Goal: Information Seeking & Learning: Learn about a topic

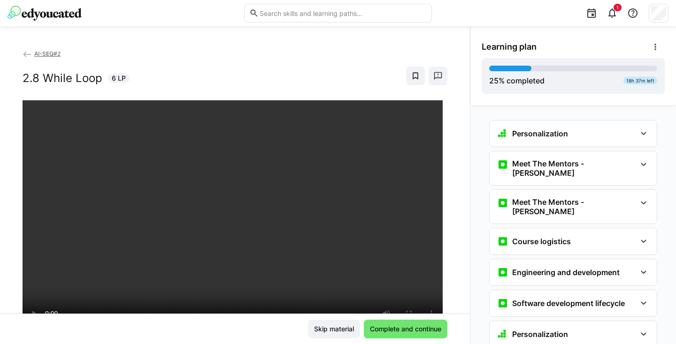
scroll to position [688, 0]
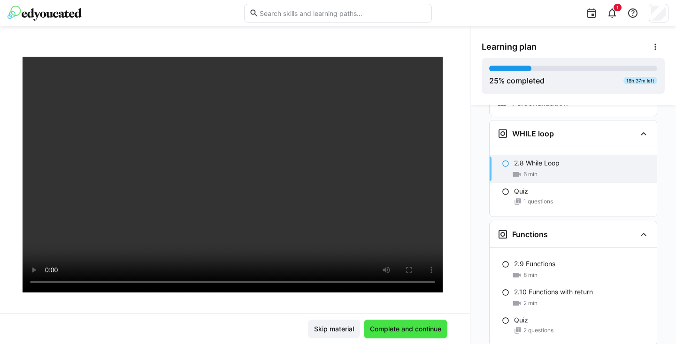
click at [418, 325] on span "Complete and continue" at bounding box center [405, 329] width 74 height 9
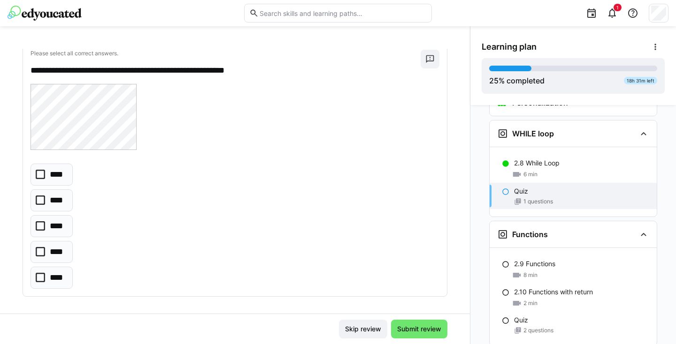
scroll to position [55, 0]
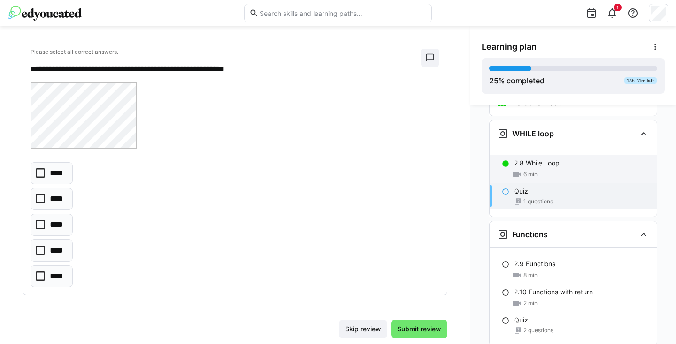
click at [550, 159] on p "2.8 While Loop" at bounding box center [537, 163] width 46 height 9
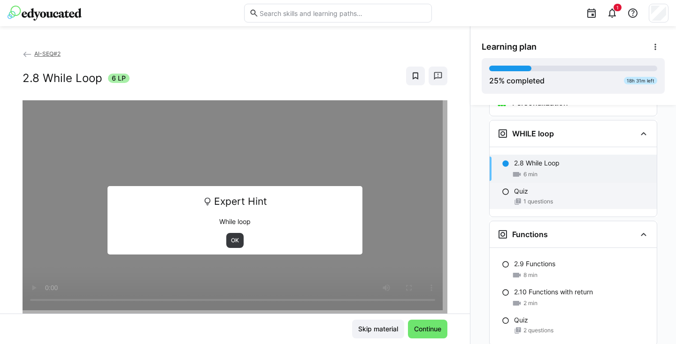
click at [544, 183] on div "Quiz 1 questions" at bounding box center [572, 196] width 167 height 26
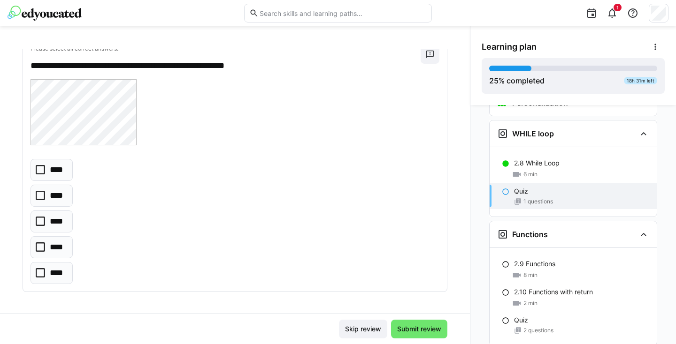
scroll to position [57, 0]
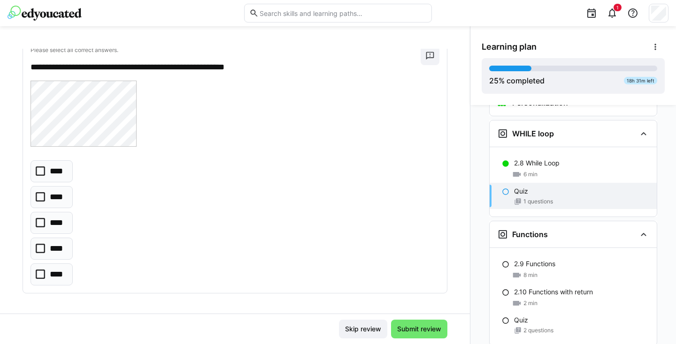
click at [52, 225] on p "****" at bounding box center [58, 223] width 16 height 12
click at [435, 331] on span "Submit review" at bounding box center [418, 329] width 47 height 9
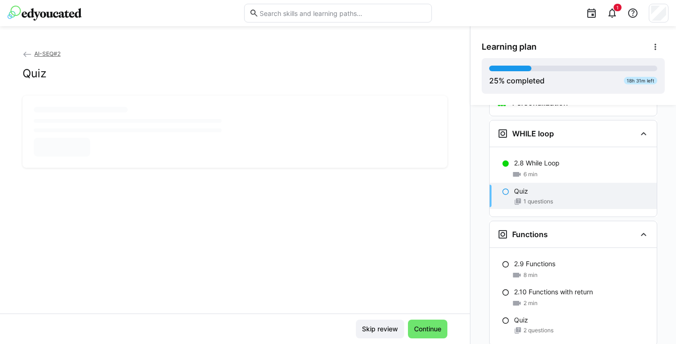
scroll to position [0, 0]
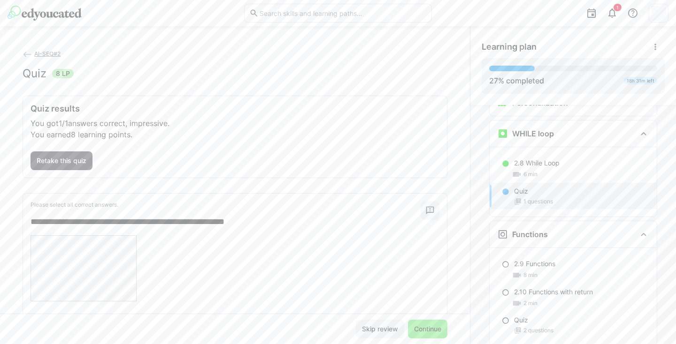
click at [435, 331] on span "Continue" at bounding box center [427, 329] width 30 height 9
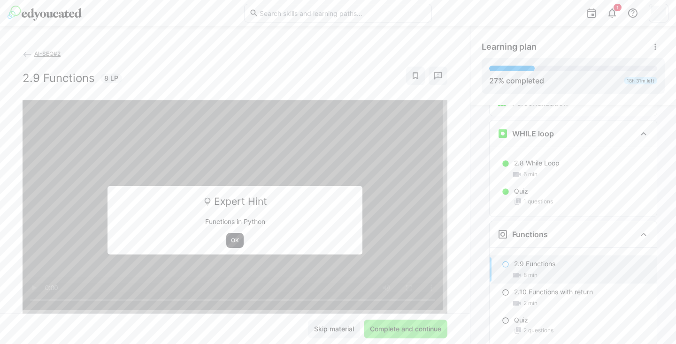
scroll to position [789, 0]
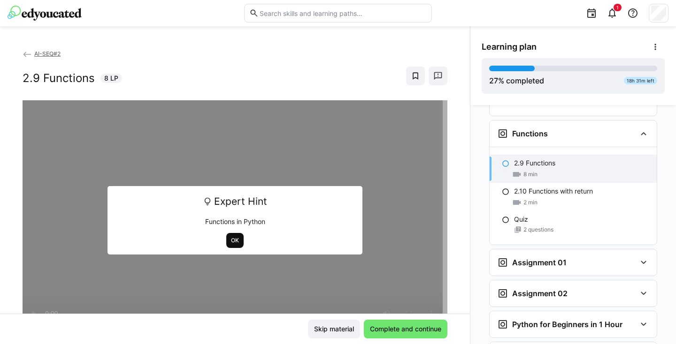
click at [233, 239] on span "OK" at bounding box center [235, 241] width 10 height 8
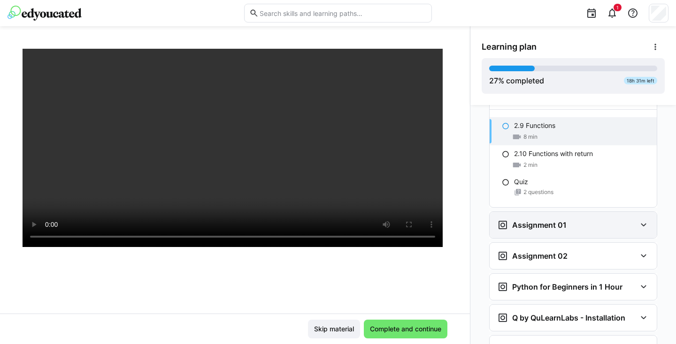
scroll to position [827, 0]
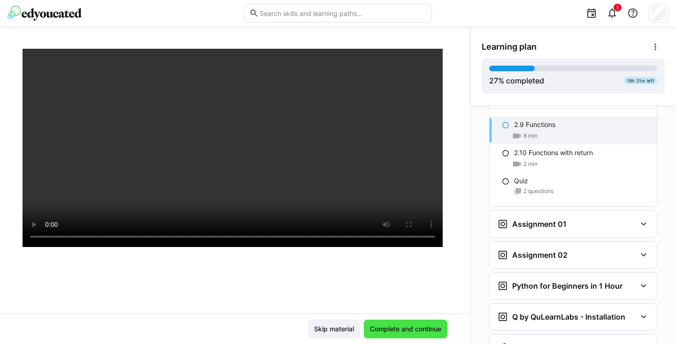
click at [405, 327] on span "Complete and continue" at bounding box center [405, 329] width 74 height 9
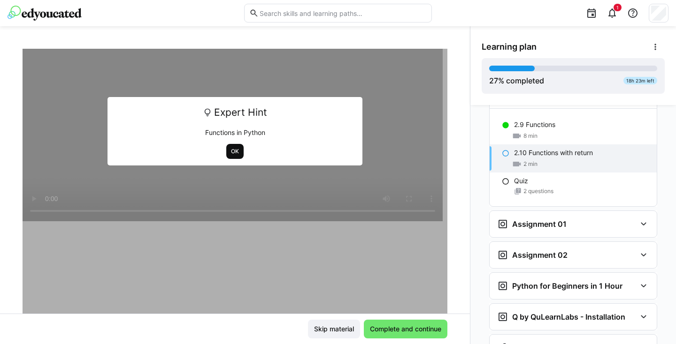
click at [233, 152] on span "OK" at bounding box center [235, 152] width 10 height 8
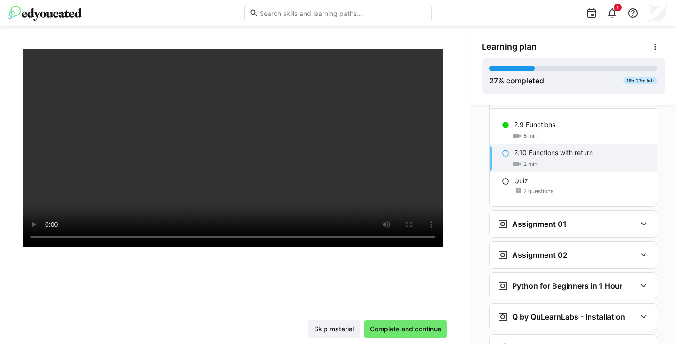
click at [560, 159] on div "2 min" at bounding box center [581, 163] width 135 height 9
click at [556, 120] on div "2.9 Functions" at bounding box center [581, 124] width 135 height 9
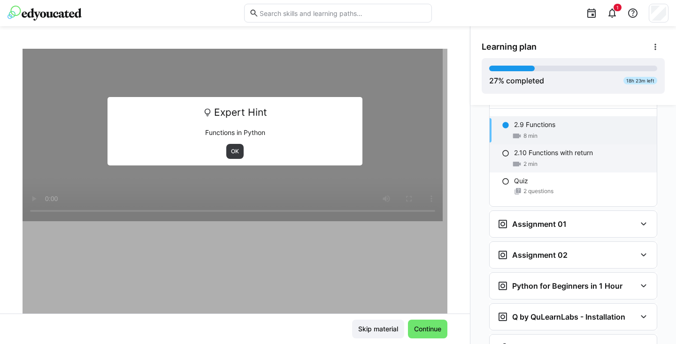
click at [552, 148] on p "2.10 Functions with return" at bounding box center [553, 152] width 79 height 9
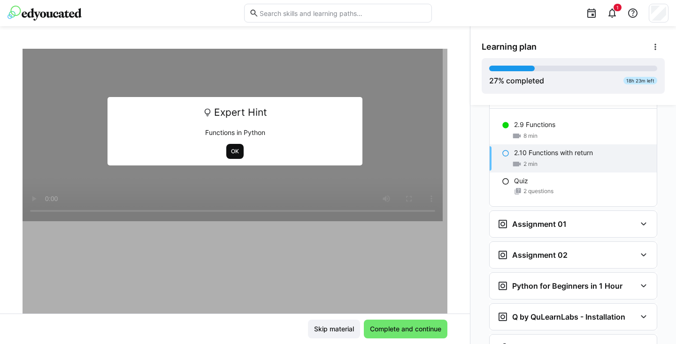
click at [237, 151] on span "OK" at bounding box center [235, 152] width 10 height 8
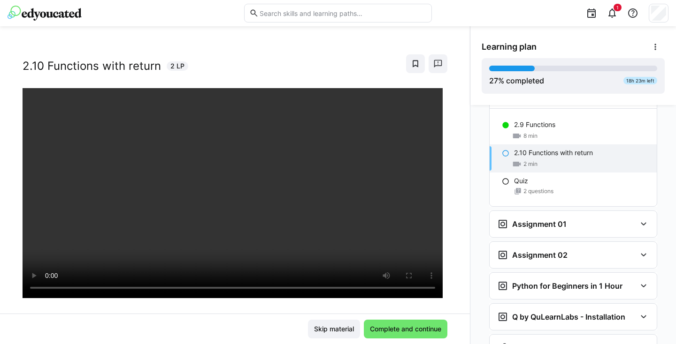
scroll to position [13, 0]
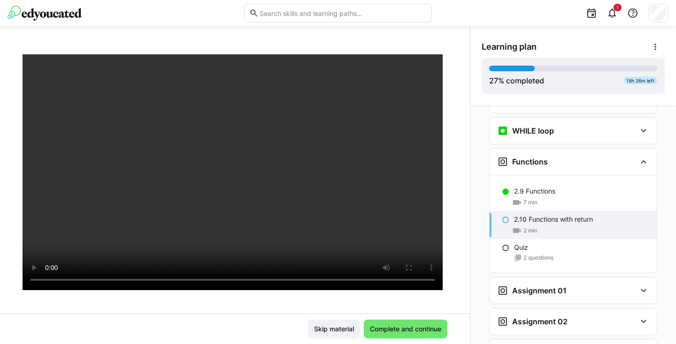
scroll to position [48, 0]
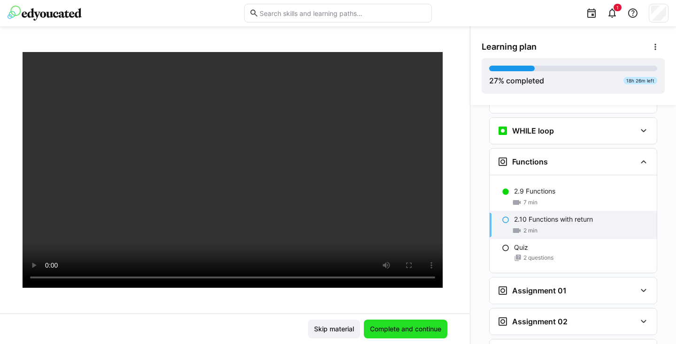
click at [407, 324] on span "Complete and continue" at bounding box center [406, 329] width 84 height 19
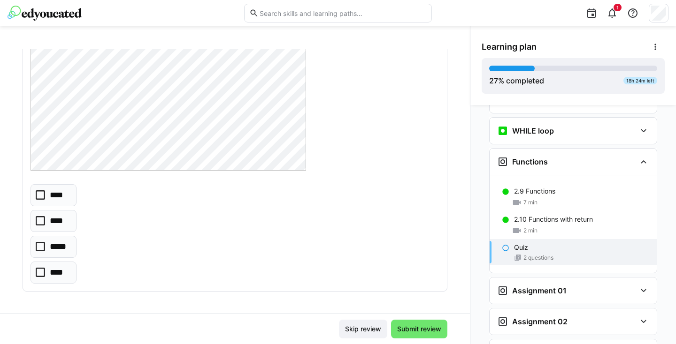
scroll to position [514, 0]
click at [49, 245] on eds-checkbox "*****" at bounding box center [53, 247] width 46 height 22
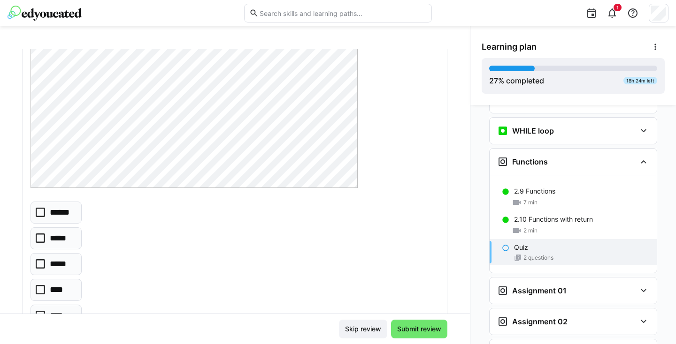
scroll to position [134, 0]
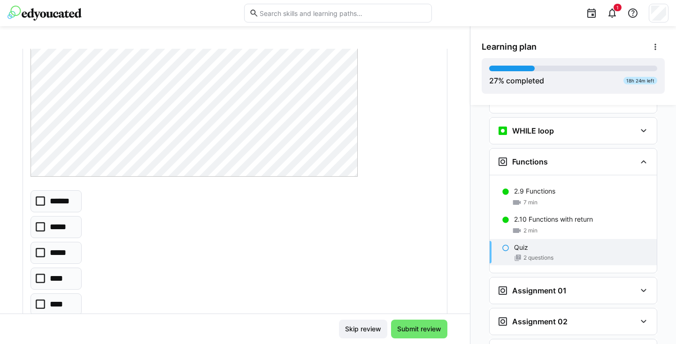
click at [61, 228] on p "*****" at bounding box center [60, 227] width 21 height 12
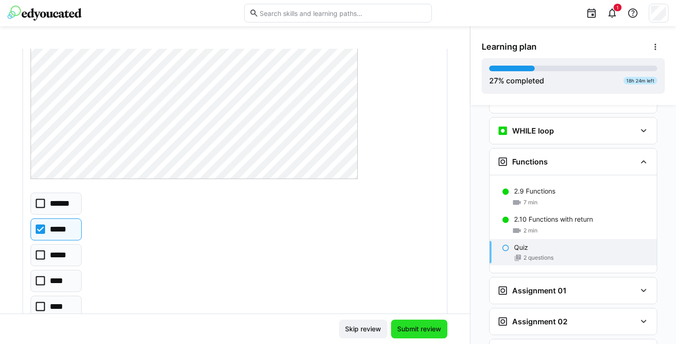
click at [428, 332] on span "Submit review" at bounding box center [418, 329] width 47 height 9
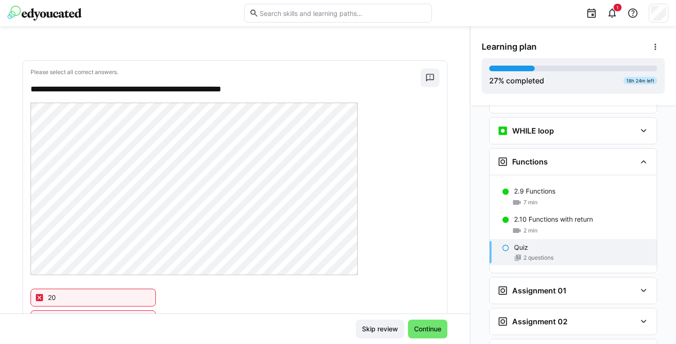
scroll to position [52, 0]
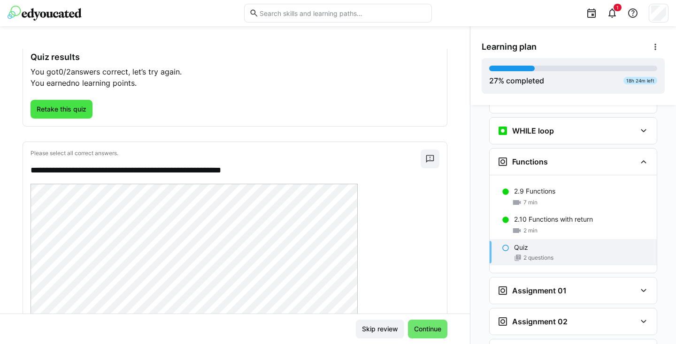
click at [74, 109] on span "Retake this quiz" at bounding box center [61, 109] width 53 height 9
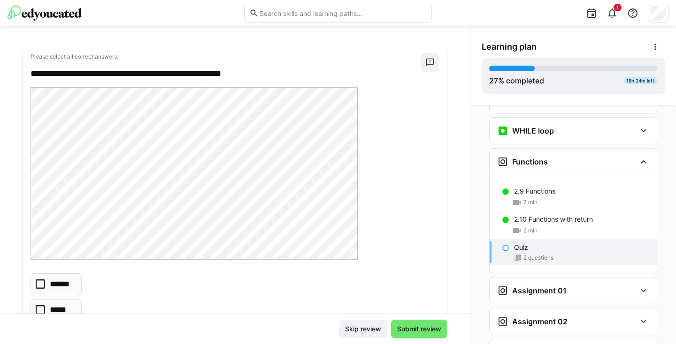
scroll to position [47, 0]
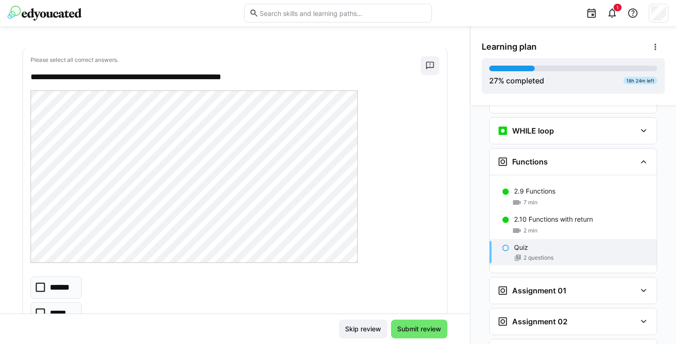
click at [61, 296] on eds-checkbox "******" at bounding box center [55, 288] width 51 height 22
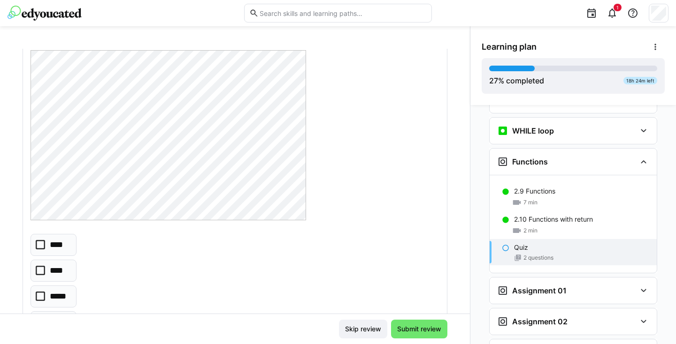
scroll to position [461, 0]
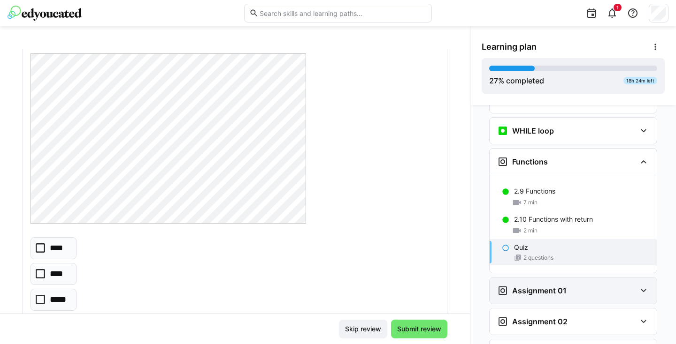
click at [517, 286] on h3 "Assignment 01" at bounding box center [539, 290] width 54 height 9
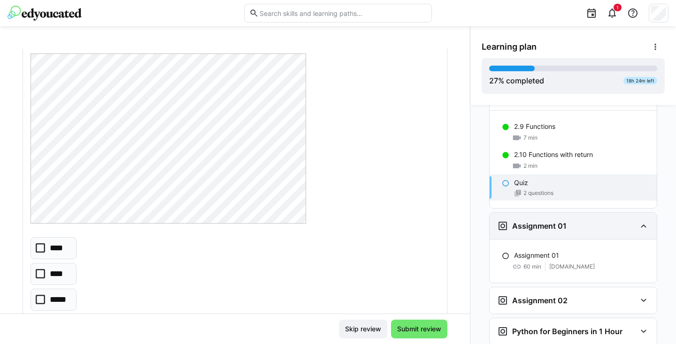
scroll to position [758, 0]
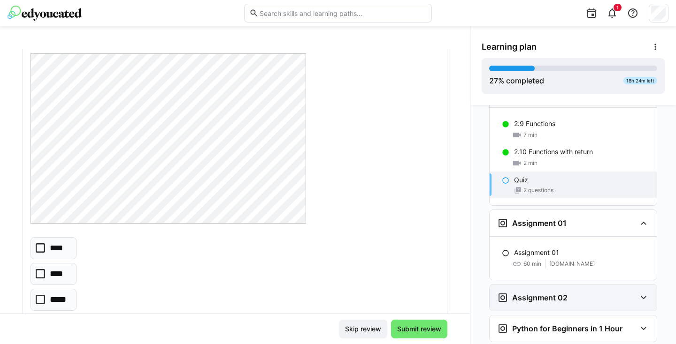
click at [517, 285] on div "Assignment 02" at bounding box center [572, 298] width 167 height 26
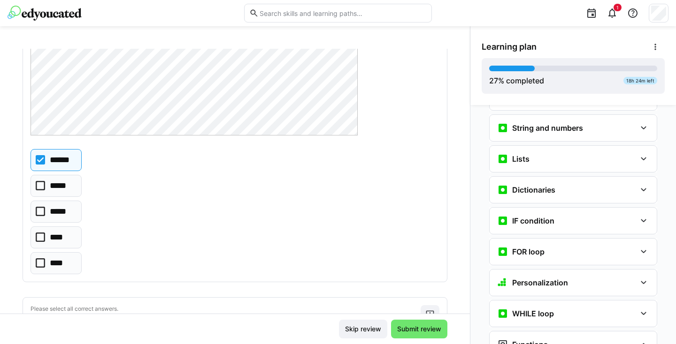
scroll to position [183, 0]
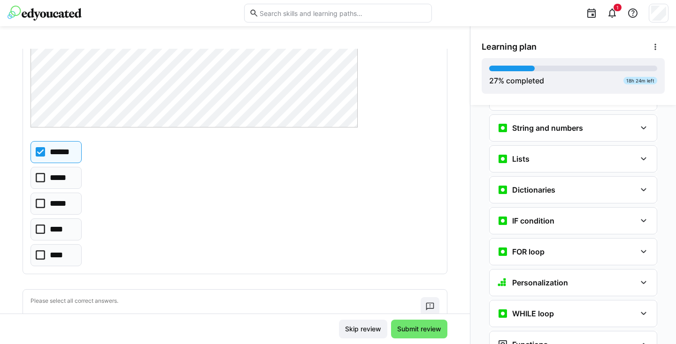
click at [67, 155] on p "******" at bounding box center [62, 152] width 25 height 12
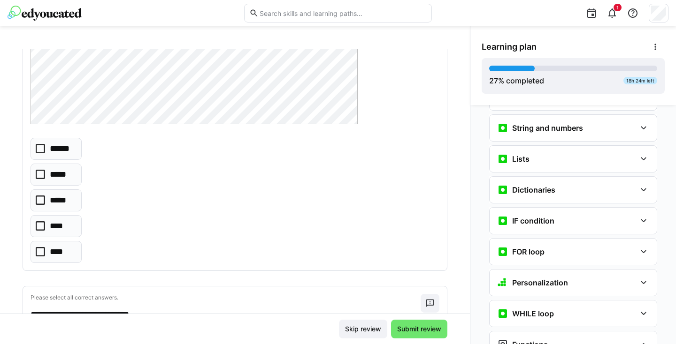
click at [71, 155] on eds-checkbox "******" at bounding box center [55, 149] width 51 height 22
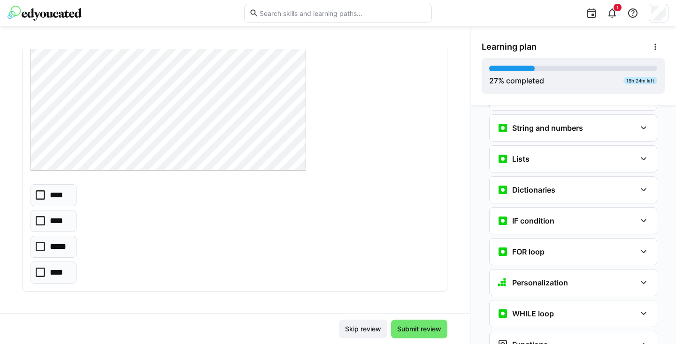
scroll to position [514, 0]
click at [39, 244] on icon at bounding box center [40, 247] width 9 height 9
click at [417, 331] on span "Submit review" at bounding box center [418, 329] width 47 height 9
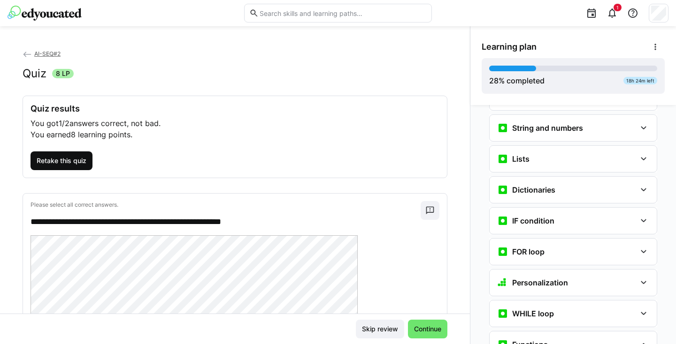
scroll to position [0, 0]
click at [68, 157] on span "Retake this quiz" at bounding box center [61, 160] width 53 height 9
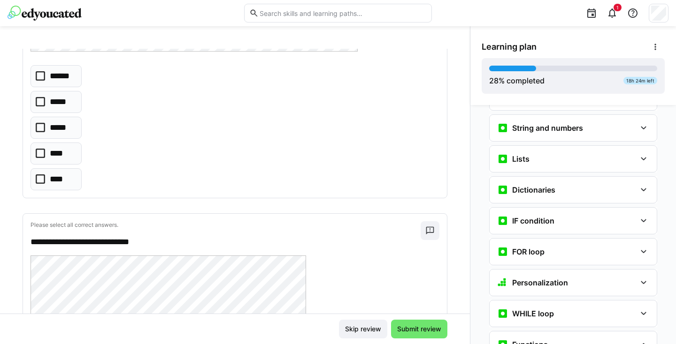
scroll to position [213, 0]
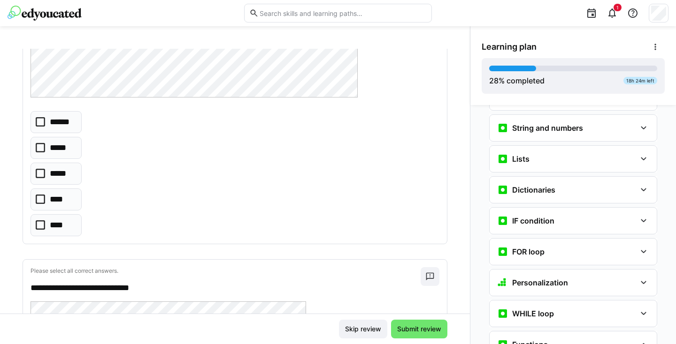
click at [68, 157] on eds-checkbox "*****" at bounding box center [55, 148] width 51 height 22
click at [69, 123] on p "******" at bounding box center [62, 122] width 25 height 12
click at [68, 144] on p "*****" at bounding box center [60, 148] width 21 height 12
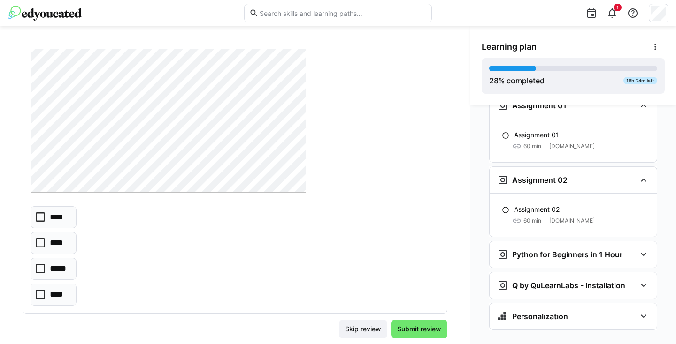
scroll to position [494, 0]
click at [68, 215] on eds-checkbox "****" at bounding box center [53, 216] width 46 height 22
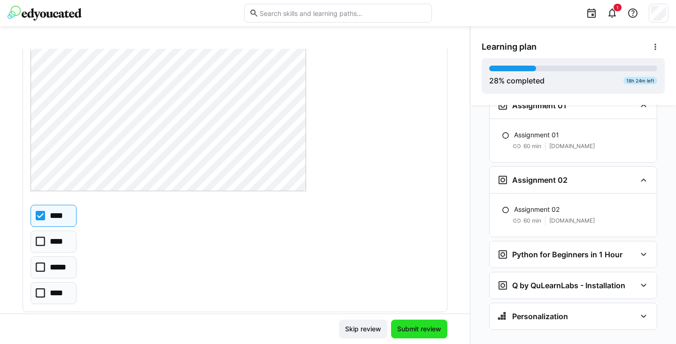
click at [418, 325] on span "Submit review" at bounding box center [418, 329] width 47 height 9
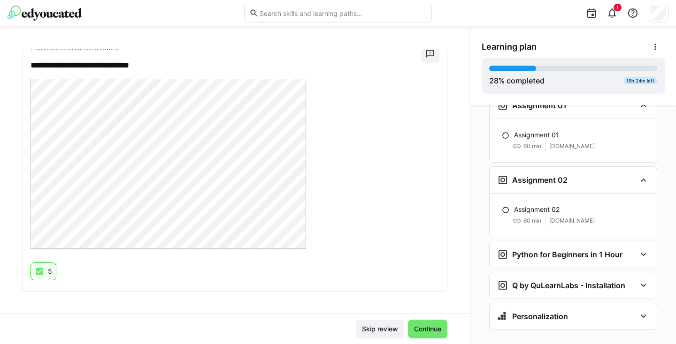
scroll to position [50, 0]
click at [435, 334] on span "Continue" at bounding box center [427, 329] width 39 height 19
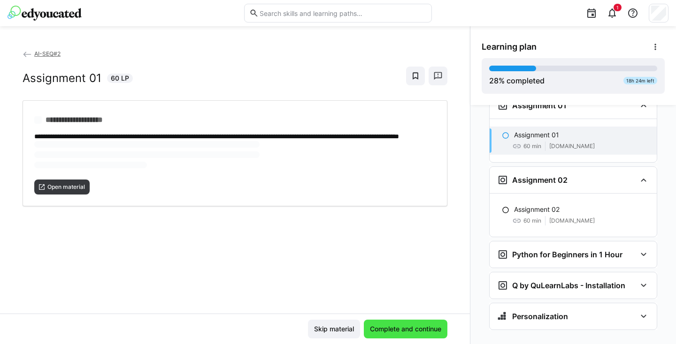
scroll to position [848, 0]
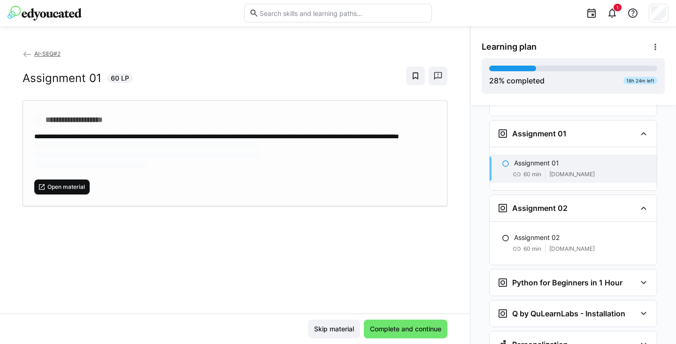
click at [76, 191] on span "Open material" at bounding box center [65, 187] width 39 height 8
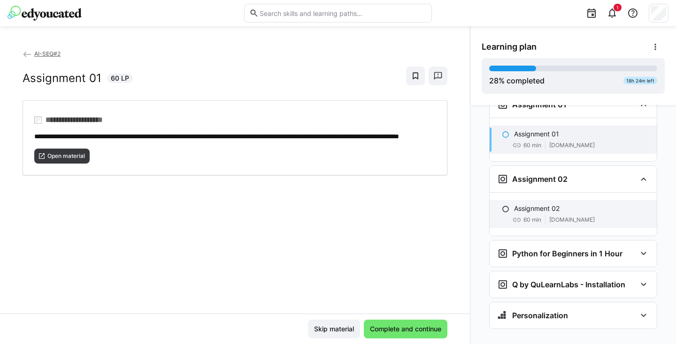
scroll to position [876, 0]
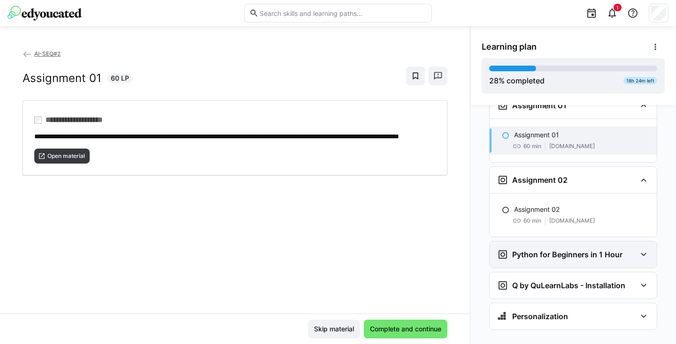
click at [575, 250] on h3 "Python for Beginners in 1 Hour" at bounding box center [567, 254] width 110 height 9
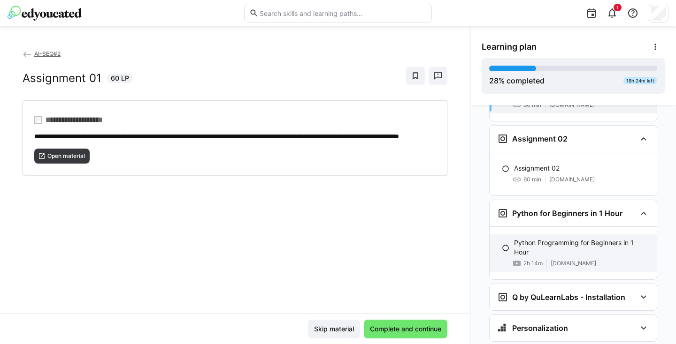
click at [575, 238] on p "Python Programming for Beginners in 1 Hour" at bounding box center [581, 247] width 135 height 19
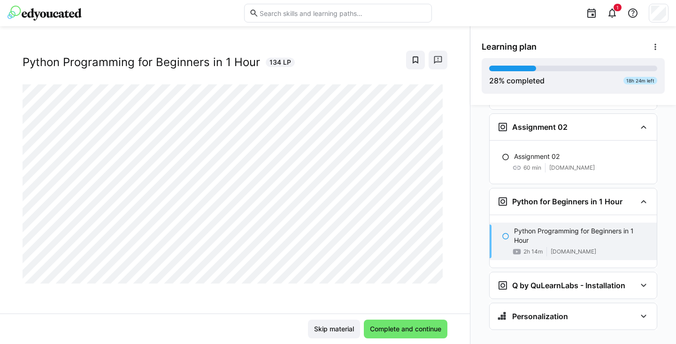
scroll to position [16, 0]
click at [299, 296] on div "AI-SEQ#2 Python Programming for Beginners in 1 Hour 134 LP" at bounding box center [235, 181] width 470 height 265
click at [379, 2] on div at bounding box center [338, 13] width 188 height 26
